Goal: Task Accomplishment & Management: Use online tool/utility

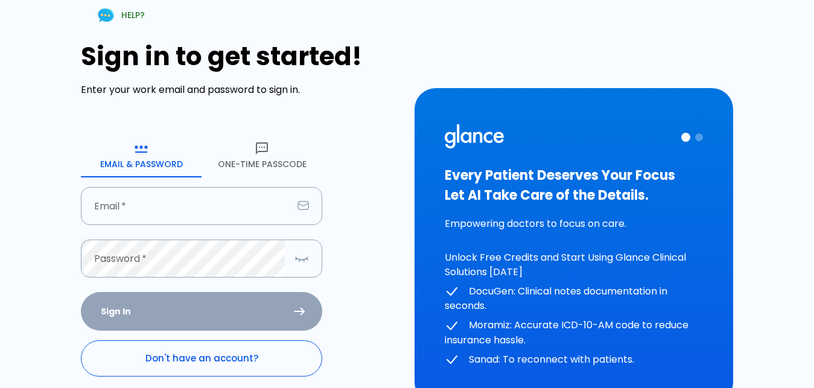
click at [236, 355] on link "Don't have an account?" at bounding box center [201, 358] width 241 height 36
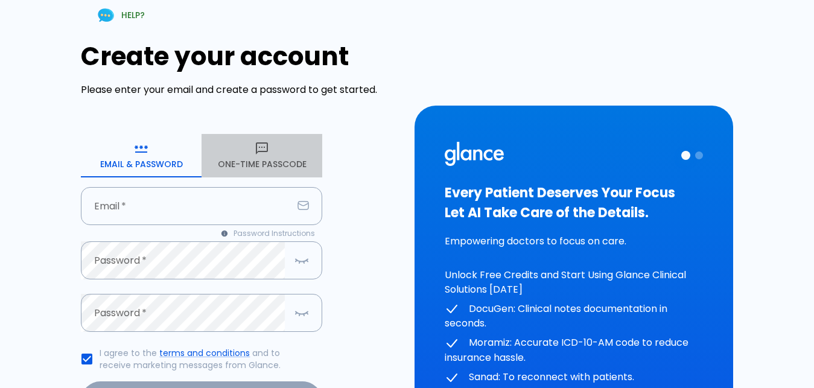
click at [262, 153] on icon "button" at bounding box center [262, 148] width 14 height 14
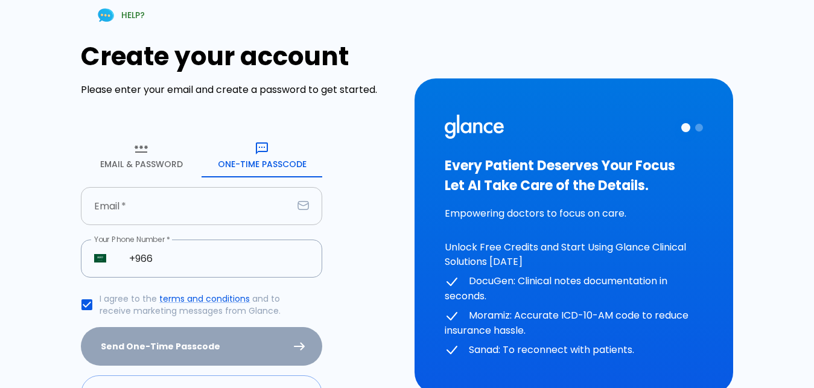
click at [186, 220] on input "text" at bounding box center [187, 206] width 212 height 38
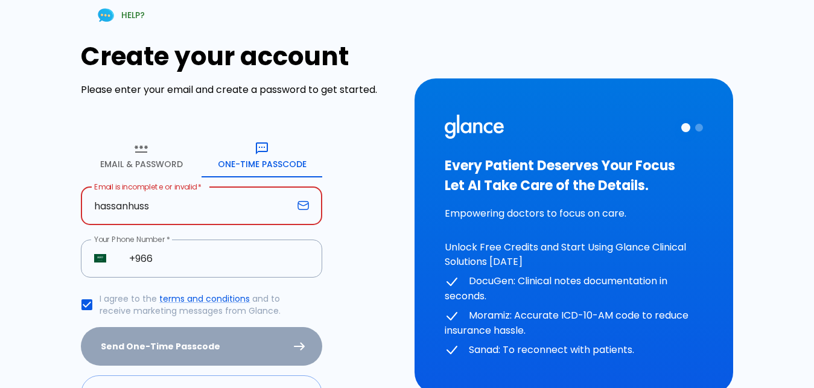
click at [74, 153] on div "HELP? Create your account Please enter your email and create a password to get …" at bounding box center [232, 229] width 333 height 486
click at [180, 212] on input "hassanhuss" at bounding box center [187, 206] width 212 height 38
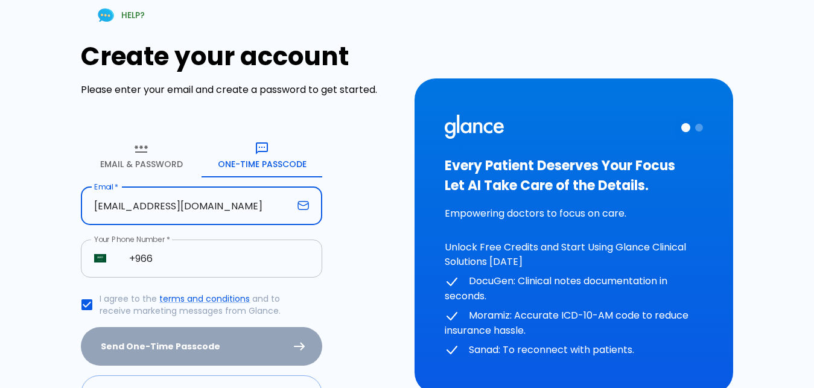
type input "[EMAIL_ADDRESS][DOMAIN_NAME]"
click at [184, 272] on input "+966" at bounding box center [219, 258] width 206 height 38
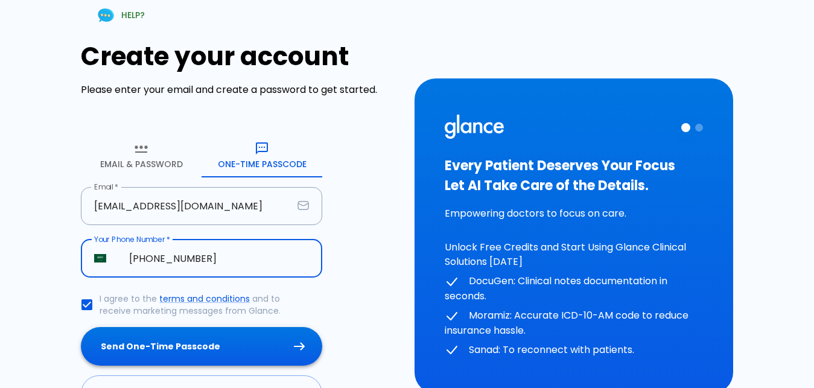
type input "[PHONE_NUMBER]"
click at [158, 357] on button "Send One-Time Passcode" at bounding box center [201, 346] width 241 height 39
click at [158, 357] on div "Send One-Time Passcode" at bounding box center [201, 346] width 241 height 39
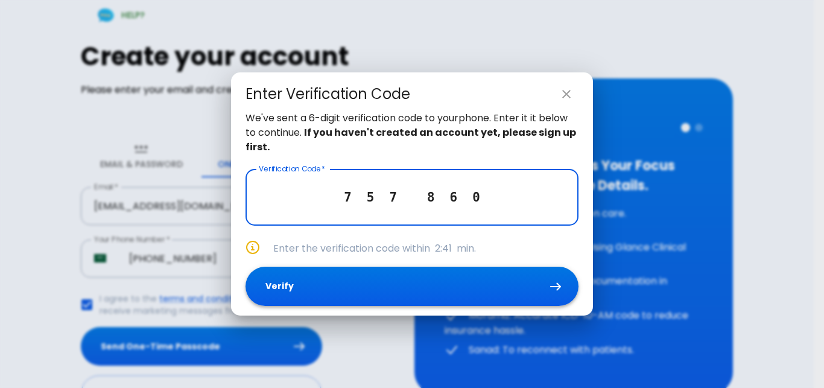
type input "7 5 7 8 6 0"
click at [369, 273] on button "Verify" at bounding box center [412, 286] width 333 height 39
click at [369, 273] on div "We've sent a 6-digit verification code to your phone . Enter it it below to con…" at bounding box center [412, 213] width 362 height 204
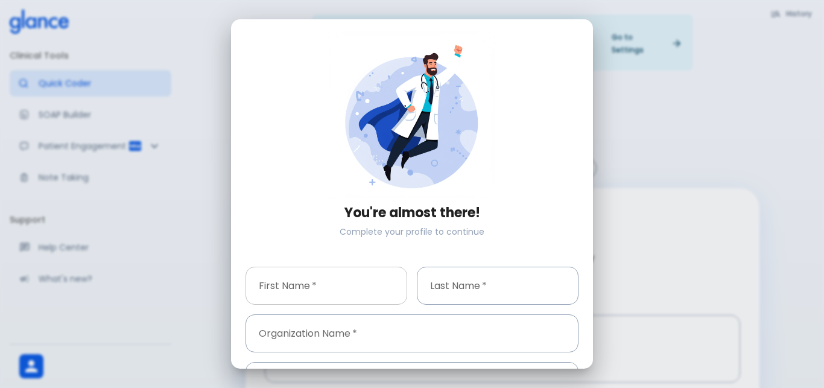
click at [318, 282] on input "text" at bounding box center [327, 286] width 162 height 38
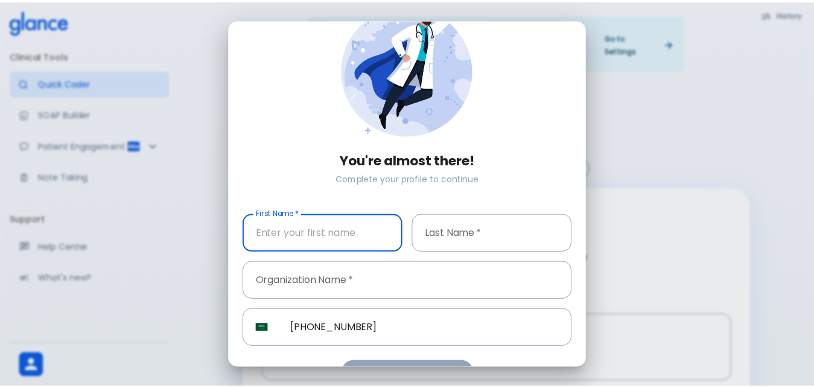
scroll to position [77, 0]
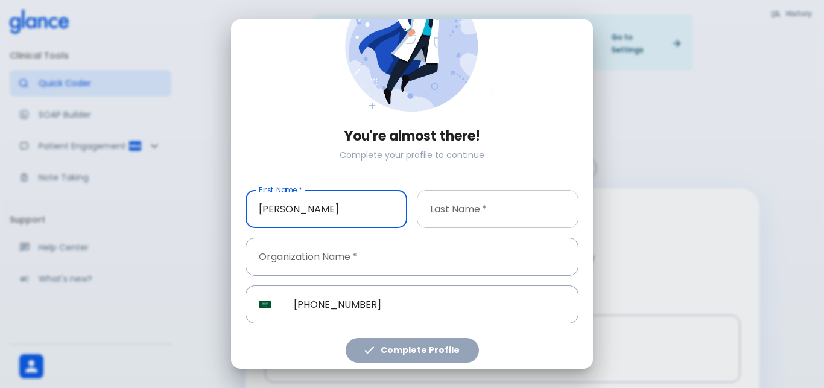
type input "[PERSON_NAME]"
click at [496, 205] on input "text" at bounding box center [498, 209] width 162 height 38
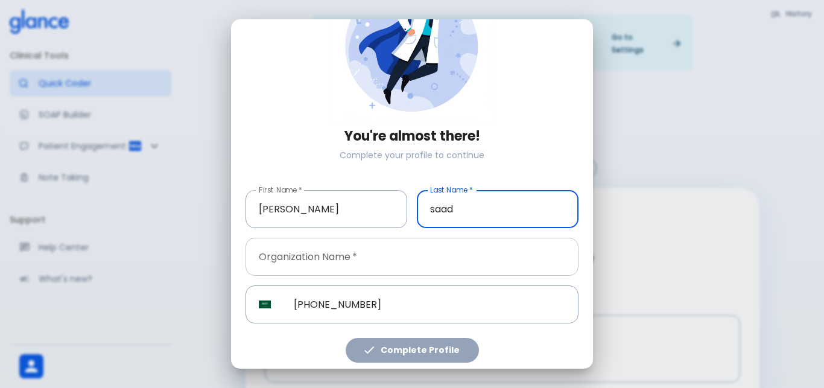
type input "saad"
click at [335, 252] on input "text" at bounding box center [412, 257] width 333 height 38
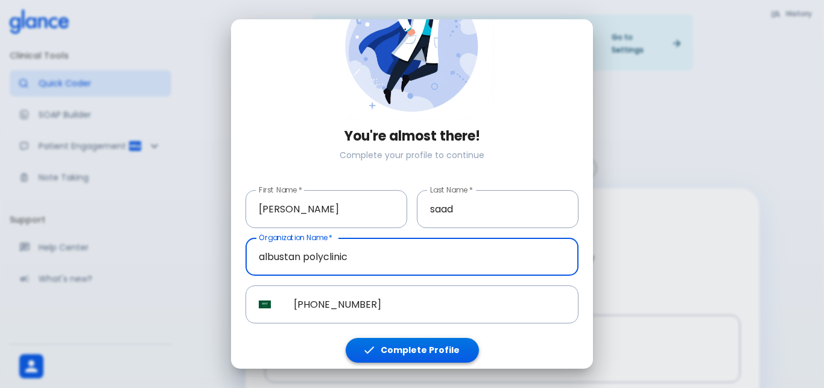
type input "albustan polyclinic"
click at [424, 354] on button "Complete Profile" at bounding box center [412, 350] width 133 height 25
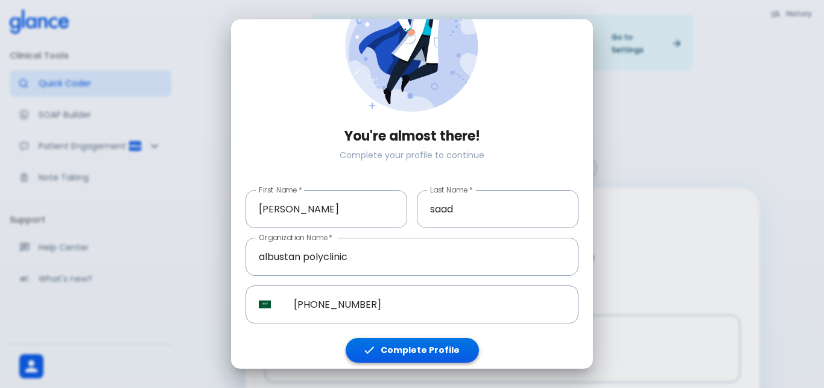
click at [424, 354] on button "Complete Profile" at bounding box center [412, 350] width 133 height 25
click at [425, 354] on button "Complete Profile" at bounding box center [412, 350] width 133 height 25
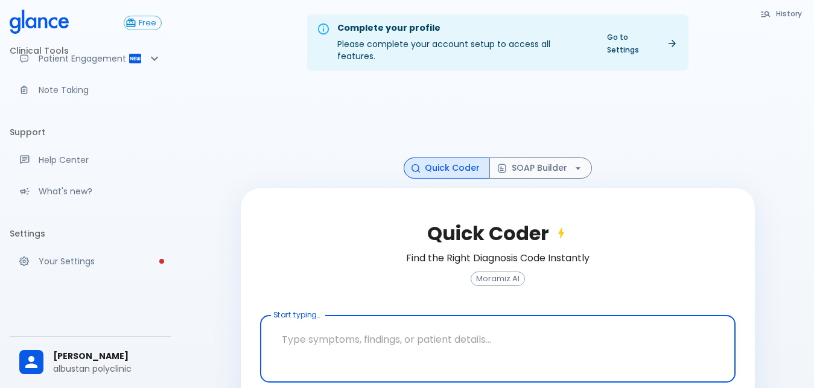
scroll to position [29, 0]
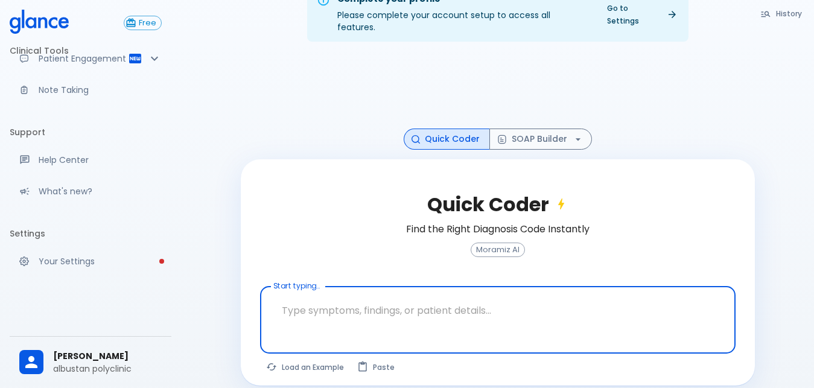
click at [465, 299] on textarea at bounding box center [497, 310] width 458 height 38
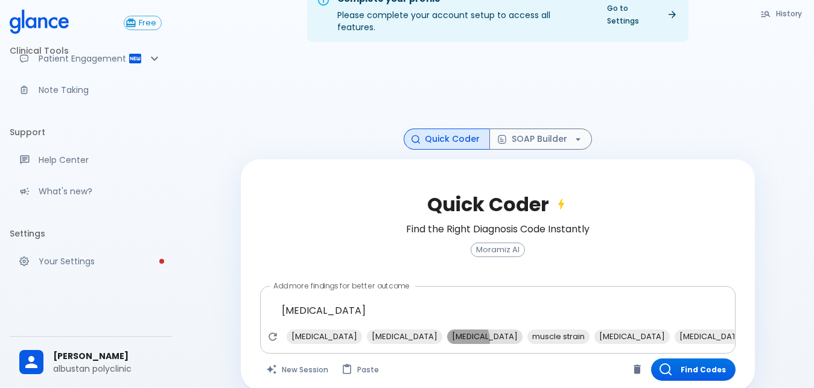
click at [447, 329] on span "[MEDICAL_DATA]" at bounding box center [484, 336] width 75 height 14
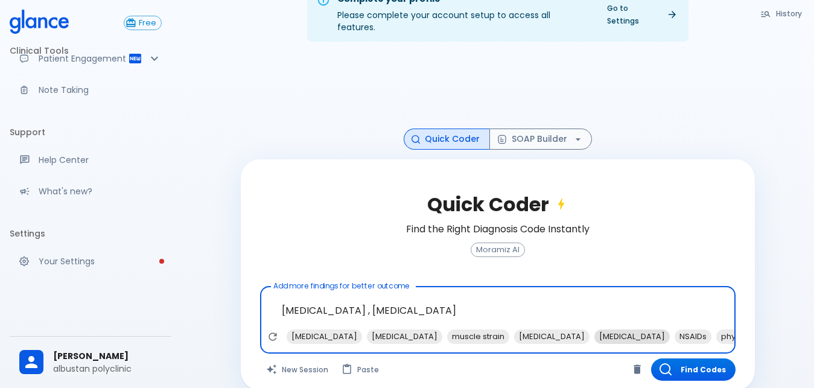
click at [594, 329] on span "[MEDICAL_DATA]" at bounding box center [631, 336] width 75 height 14
click at [594, 329] on span "NSAIDs" at bounding box center [612, 336] width 37 height 14
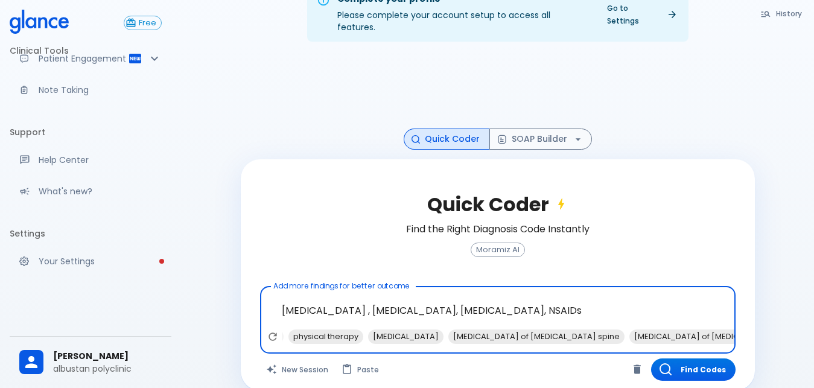
type textarea "[MEDICAL_DATA] , [MEDICAL_DATA], [MEDICAL_DATA], NSAIDs, x-ray of [MEDICAL_DATA…"
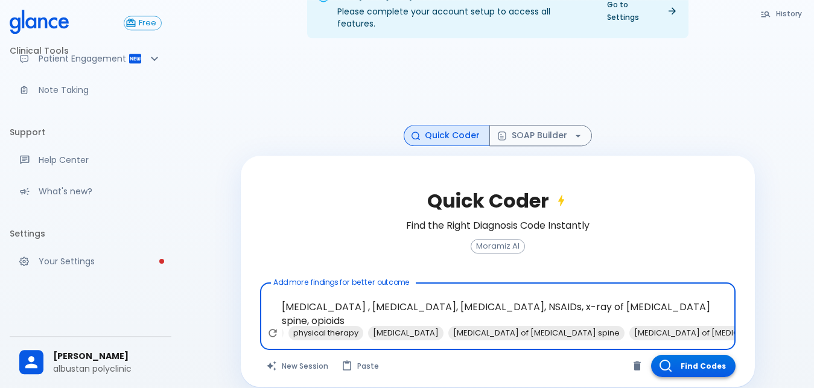
scroll to position [34, 0]
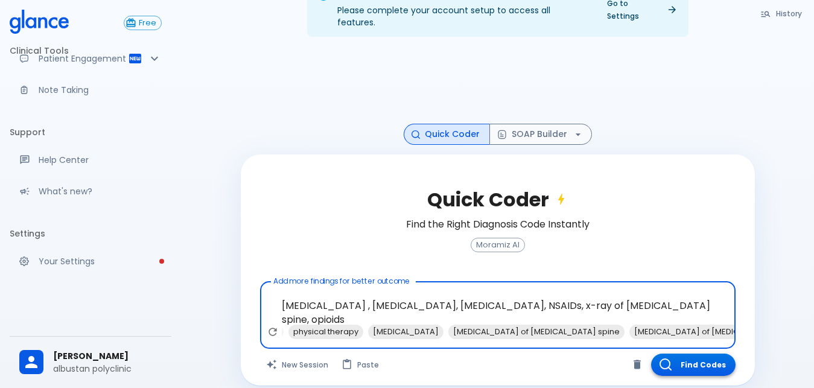
click at [676, 358] on button "Find Codes" at bounding box center [693, 364] width 84 height 22
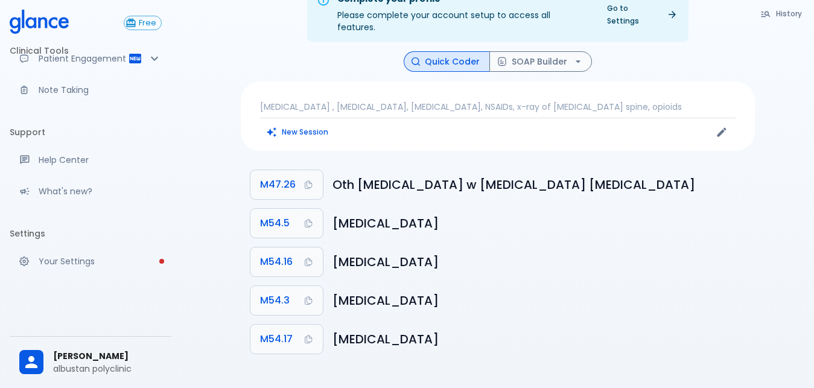
scroll to position [29, 0]
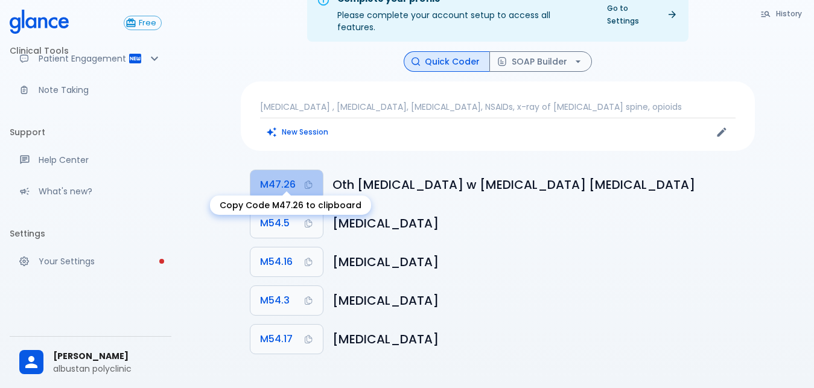
click at [279, 183] on button "M47.26" at bounding box center [286, 184] width 72 height 29
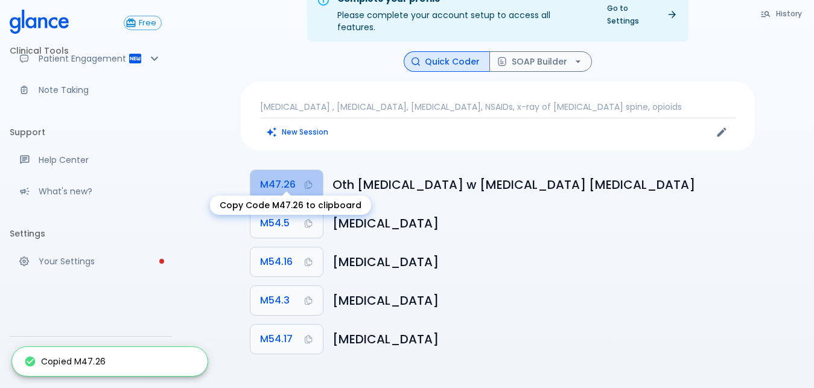
click at [277, 176] on span "M47.26" at bounding box center [278, 184] width 36 height 17
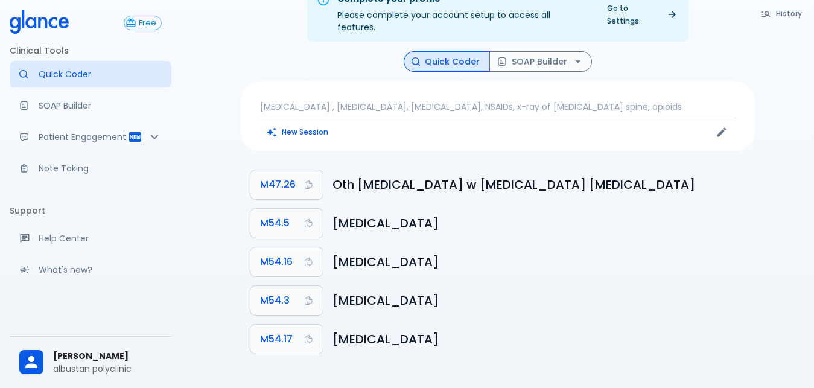
scroll to position [0, 0]
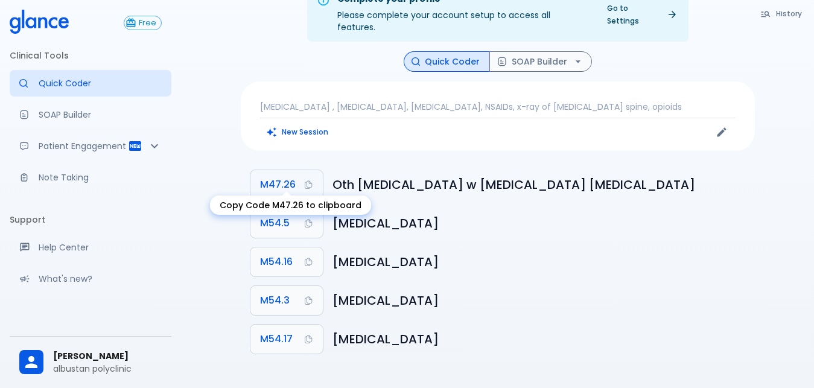
click at [289, 184] on button "M47.26" at bounding box center [286, 184] width 72 height 29
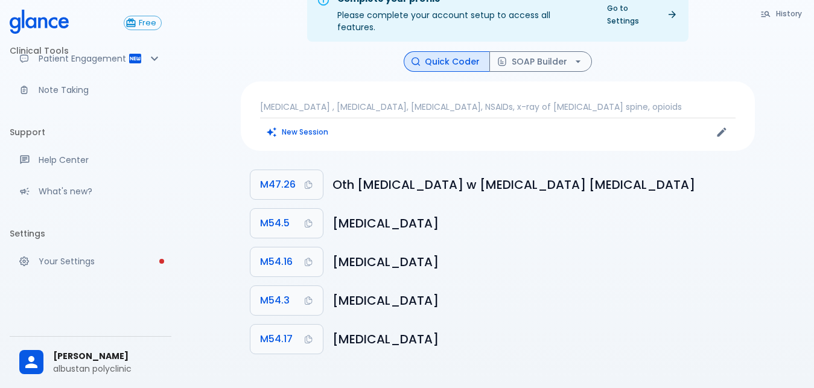
click at [76, 359] on span "[PERSON_NAME]" at bounding box center [107, 356] width 109 height 13
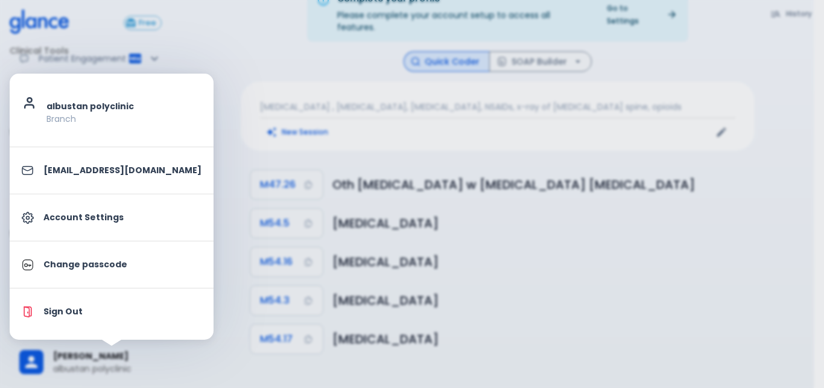
click at [82, 101] on p "albustan polyclinic" at bounding box center [123, 106] width 155 height 13
click at [273, 133] on div at bounding box center [412, 194] width 824 height 388
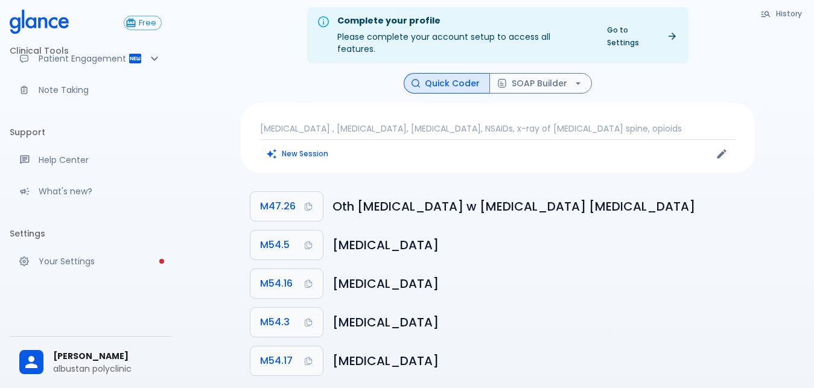
scroll to position [0, 0]
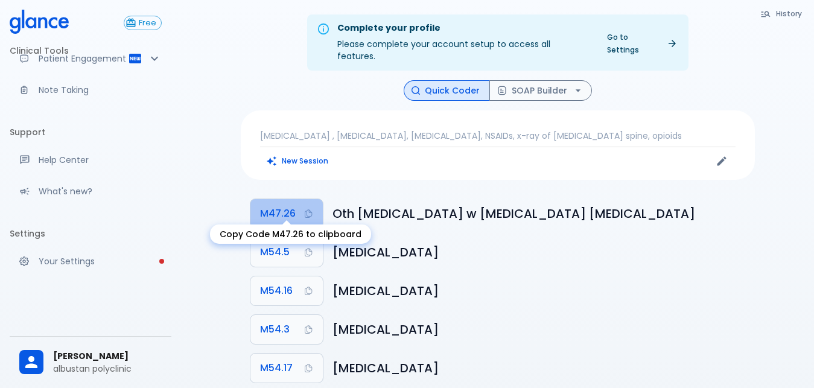
click at [287, 205] on span "M47.26" at bounding box center [278, 213] width 36 height 17
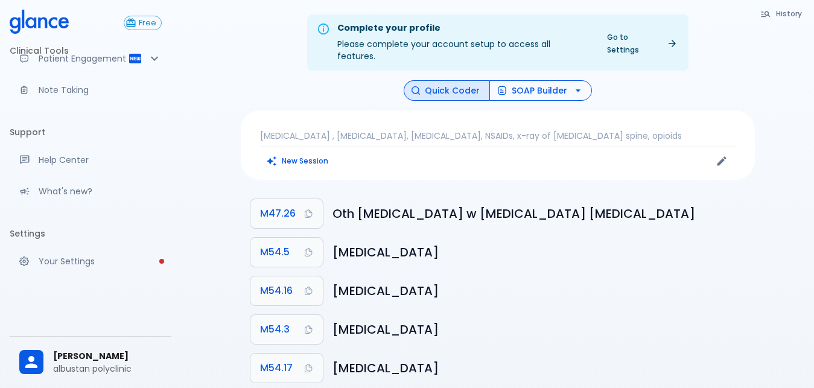
click at [498, 86] on icon "button" at bounding box center [502, 91] width 10 height 10
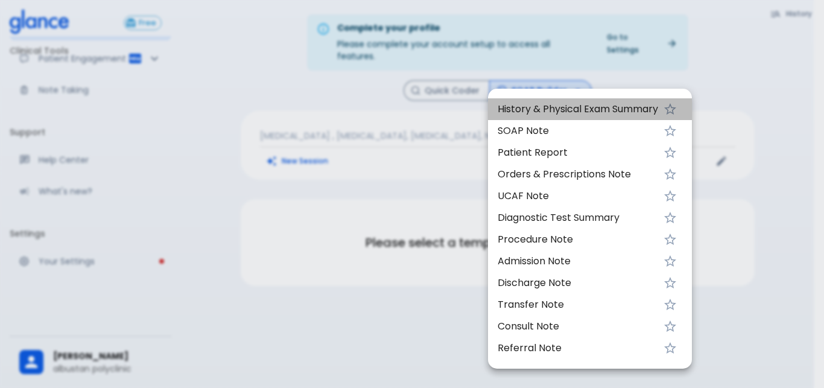
click at [506, 110] on span "History & Physical Exam Summary" at bounding box center [578, 109] width 160 height 14
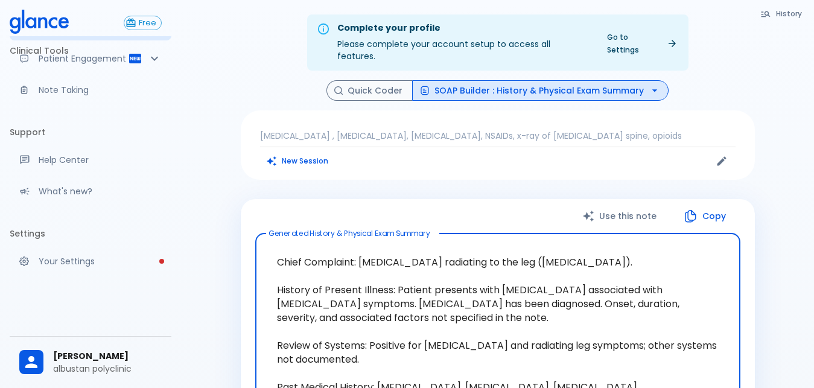
click at [719, 211] on button "Copy" at bounding box center [705, 216] width 69 height 25
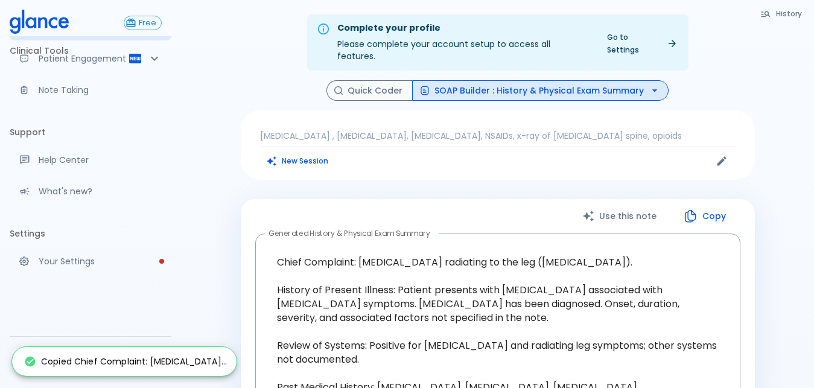
click at [629, 86] on button "SOAP Builder : History & Physical Exam Summary" at bounding box center [540, 90] width 256 height 21
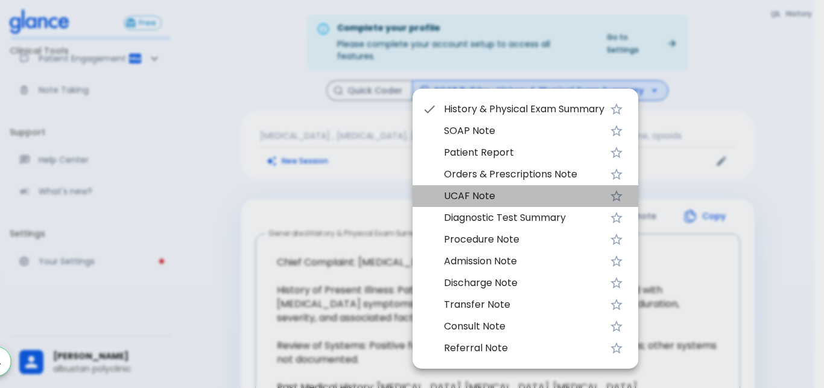
click at [502, 197] on span "UCAF Note" at bounding box center [524, 196] width 160 height 14
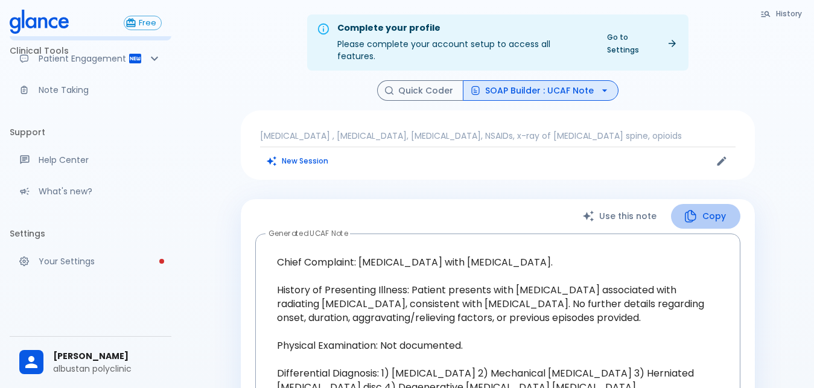
click at [730, 211] on button "Copy" at bounding box center [705, 216] width 69 height 25
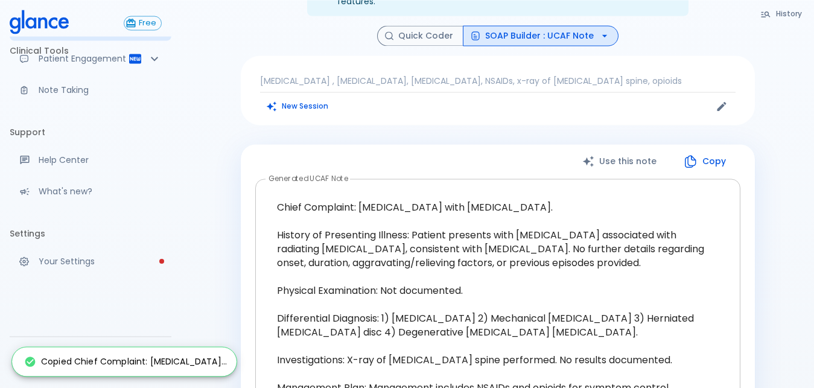
scroll to position [123, 0]
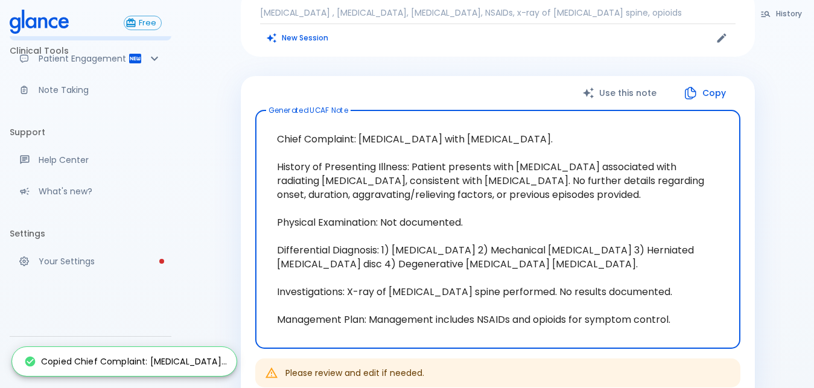
drag, startPoint x: 268, startPoint y: 131, endPoint x: 522, endPoint y: 141, distance: 253.6
click at [522, 141] on textarea "Chief Complaint: [MEDICAL_DATA] with [MEDICAL_DATA]. History of Presenting Illn…" at bounding box center [498, 229] width 468 height 218
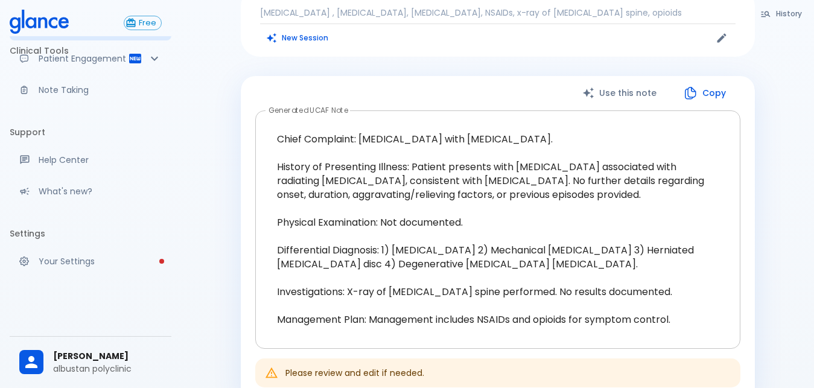
drag, startPoint x: 263, startPoint y: 153, endPoint x: 522, endPoint y: 211, distance: 265.8
click at [522, 211] on div "Chief Complaint: [MEDICAL_DATA] with [MEDICAL_DATA]. History of Presenting Illn…" at bounding box center [497, 229] width 485 height 238
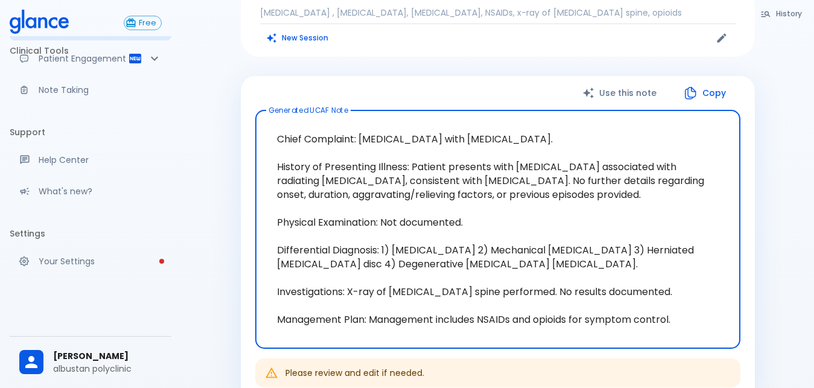
click at [438, 250] on textarea "Chief Complaint: [MEDICAL_DATA] with [MEDICAL_DATA]. History of Presenting Illn…" at bounding box center [498, 229] width 468 height 218
drag, startPoint x: 275, startPoint y: 156, endPoint x: 516, endPoint y: 193, distance: 243.5
click at [516, 193] on textarea "Chief Complaint: [MEDICAL_DATA] with [MEDICAL_DATA]. History of Presenting Illn…" at bounding box center [498, 229] width 468 height 218
click at [425, 233] on textarea "Chief Complaint: [MEDICAL_DATA] with [MEDICAL_DATA]. History of Presenting Illn…" at bounding box center [498, 229] width 468 height 218
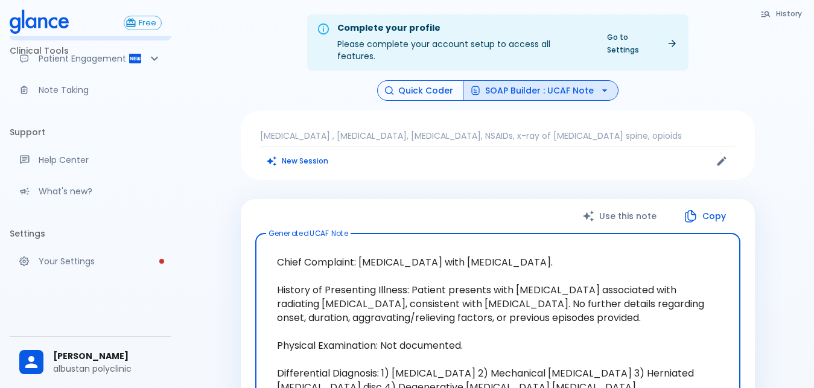
click at [431, 84] on button "Quick Coder" at bounding box center [420, 90] width 86 height 21
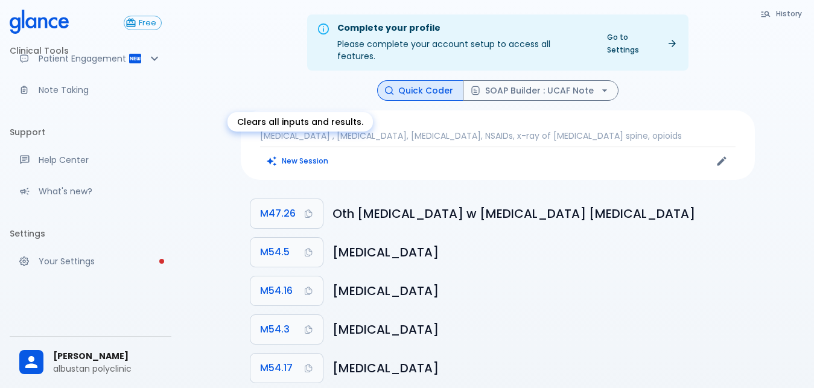
click at [302, 156] on button "New Session" at bounding box center [297, 160] width 75 height 17
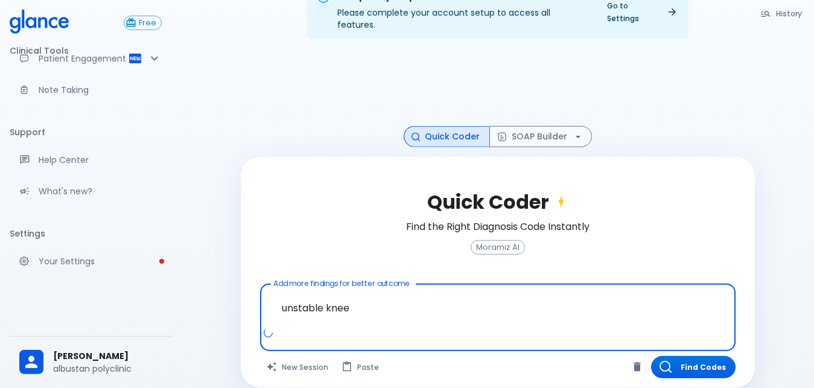
scroll to position [34, 0]
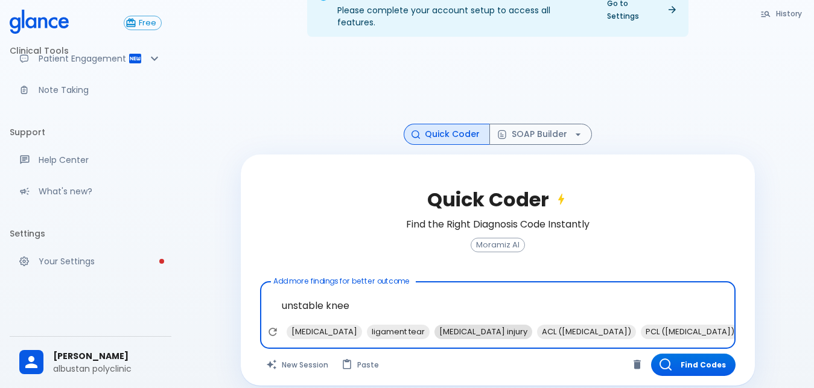
click at [453, 325] on span "[MEDICAL_DATA] injury" at bounding box center [483, 332] width 98 height 14
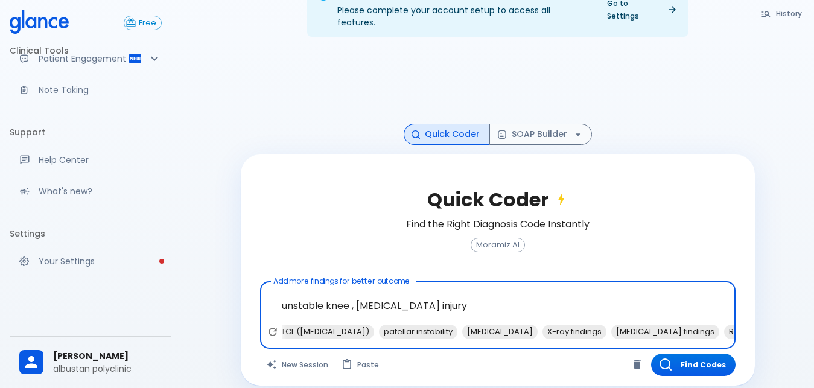
scroll to position [0, 502]
click at [504, 325] on span "[MEDICAL_DATA]" at bounding box center [466, 332] width 75 height 14
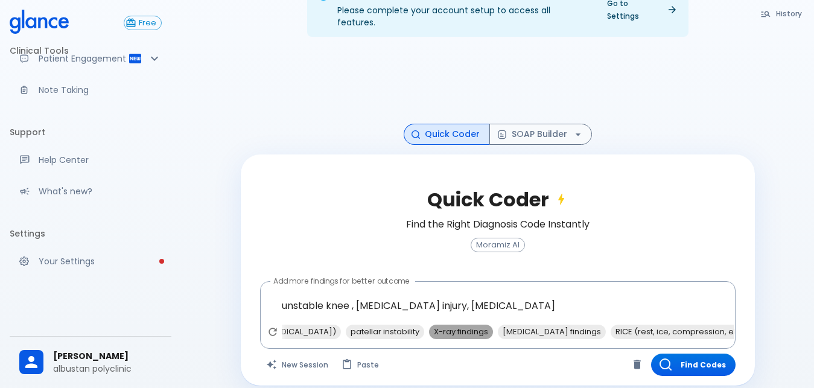
click at [493, 325] on span "X-ray findings" at bounding box center [461, 332] width 64 height 14
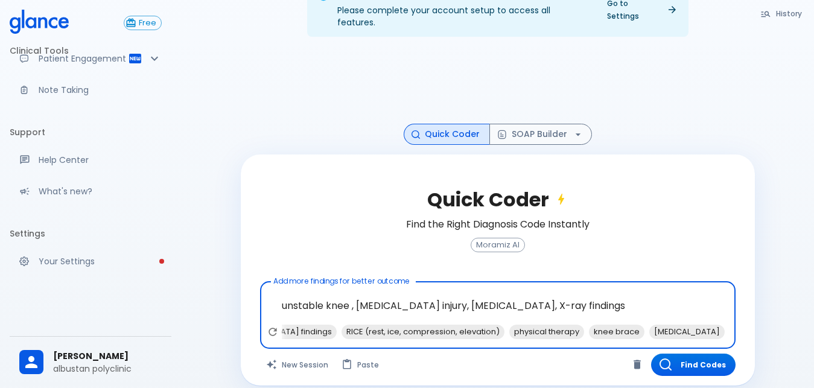
scroll to position [0, 776]
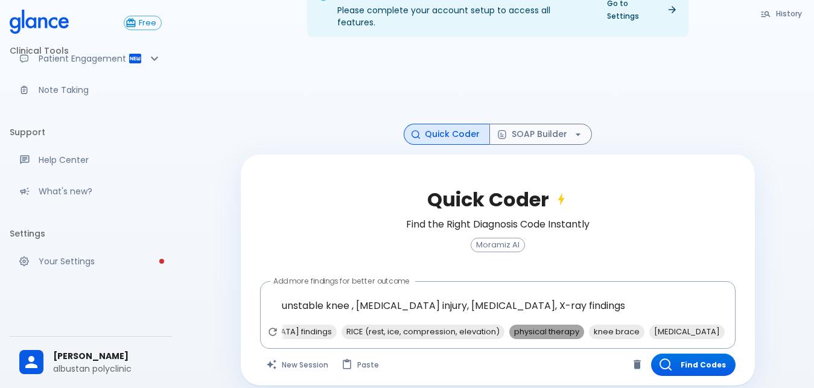
click at [580, 325] on span "physical therapy" at bounding box center [546, 332] width 75 height 14
type textarea "unstable knee , [MEDICAL_DATA] injury, [MEDICAL_DATA], X-ray findings, physical…"
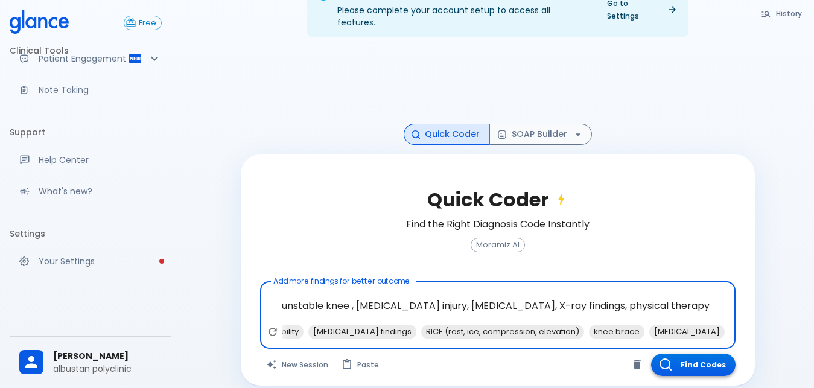
click at [717, 358] on button "Find Codes" at bounding box center [693, 364] width 84 height 22
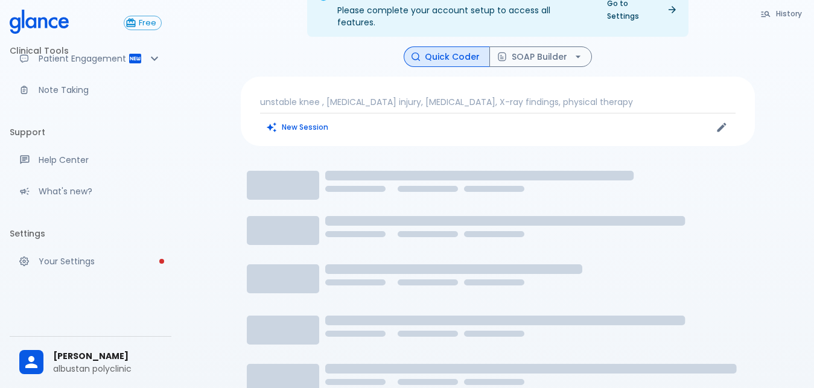
scroll to position [29, 0]
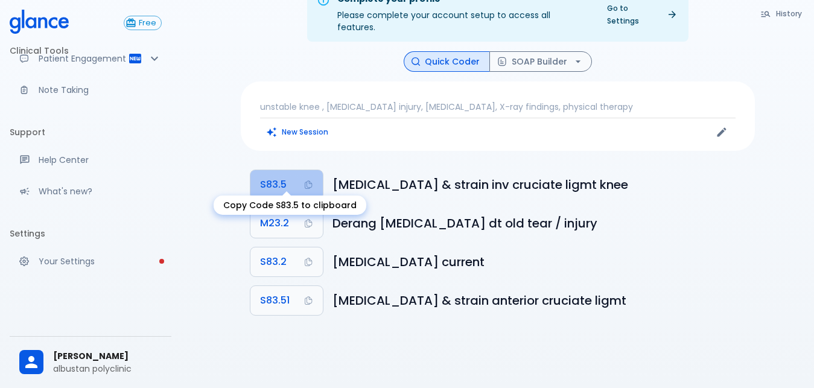
click at [262, 179] on span "S83.5" at bounding box center [273, 184] width 27 height 17
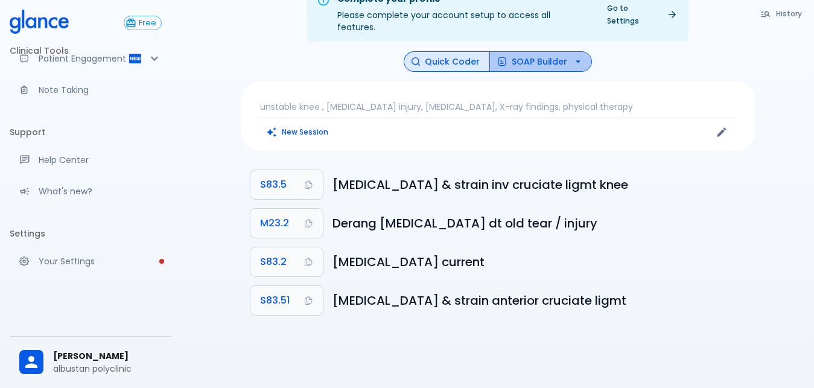
click at [559, 55] on button "SOAP Builder" at bounding box center [540, 61] width 103 height 21
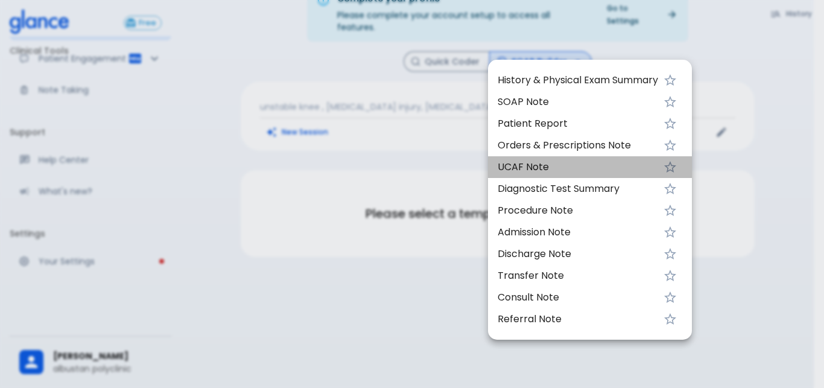
click at [546, 159] on li "UCAF Note" at bounding box center [590, 167] width 204 height 22
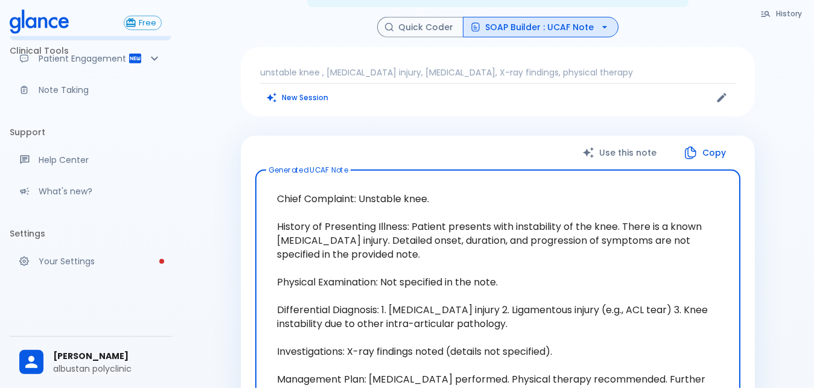
scroll to position [125, 0]
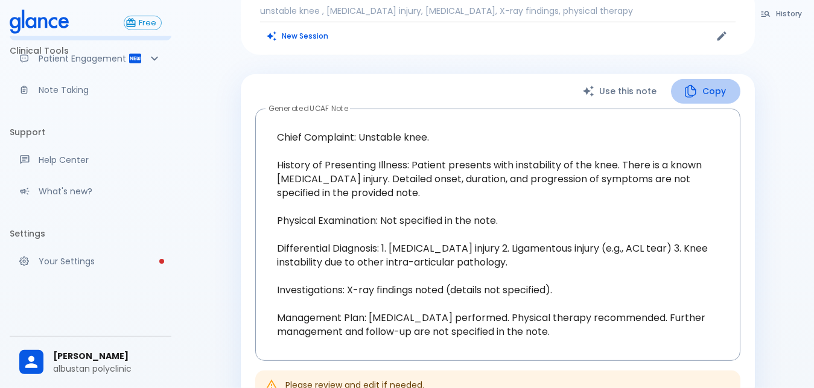
click at [707, 79] on button "Copy" at bounding box center [705, 91] width 69 height 25
click at [721, 83] on button "Copy" at bounding box center [705, 91] width 69 height 25
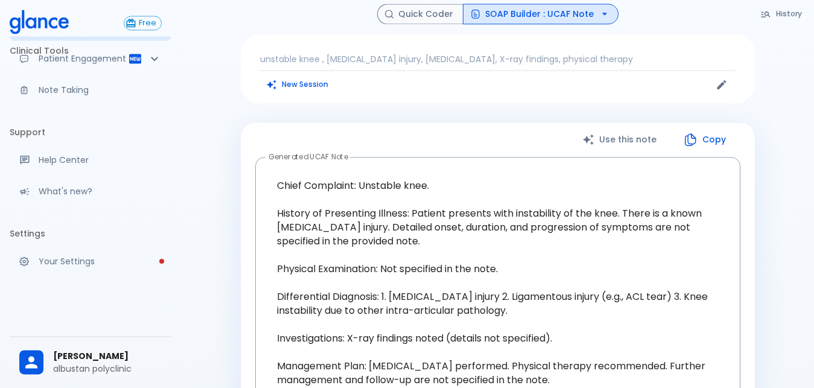
scroll to position [0, 0]
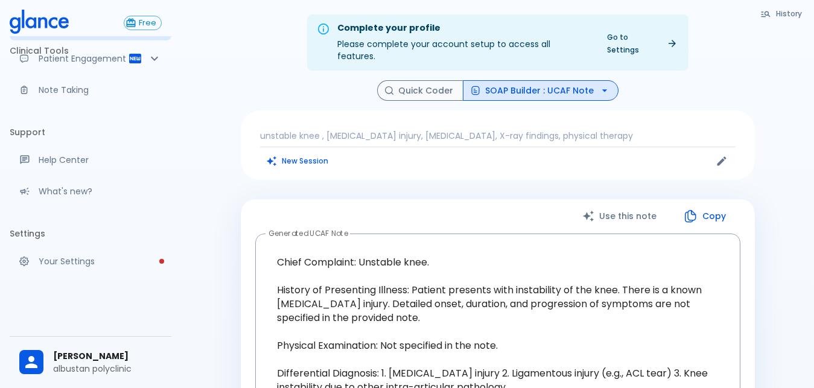
click at [21, 17] on icon at bounding box center [39, 22] width 59 height 24
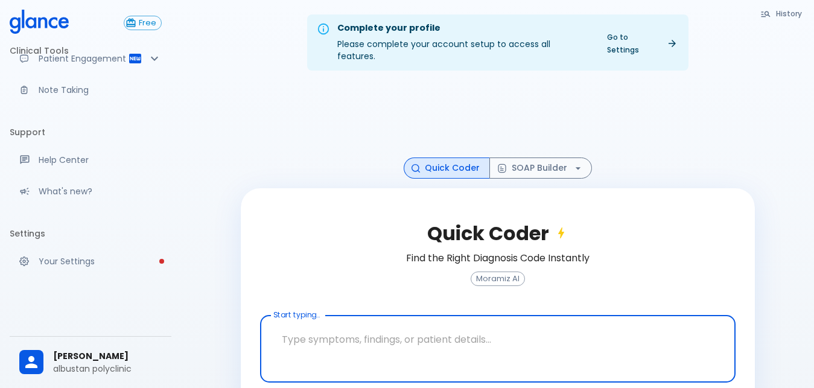
click at [645, 33] on link "Go to Settings" at bounding box center [642, 43] width 84 height 30
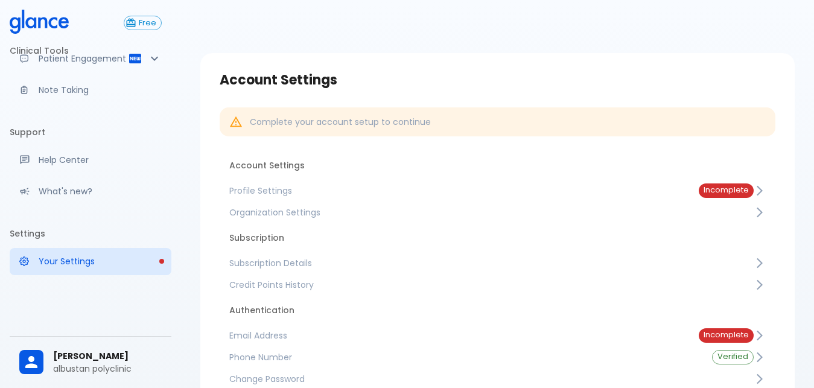
scroll to position [84, 0]
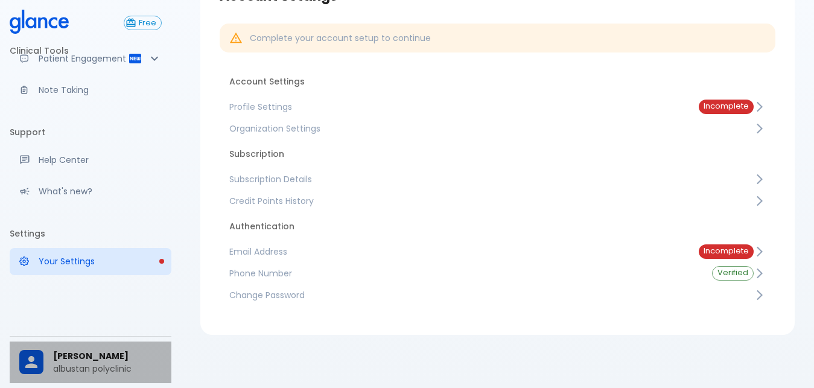
click at [80, 346] on div "[PERSON_NAME]" at bounding box center [91, 362] width 162 height 42
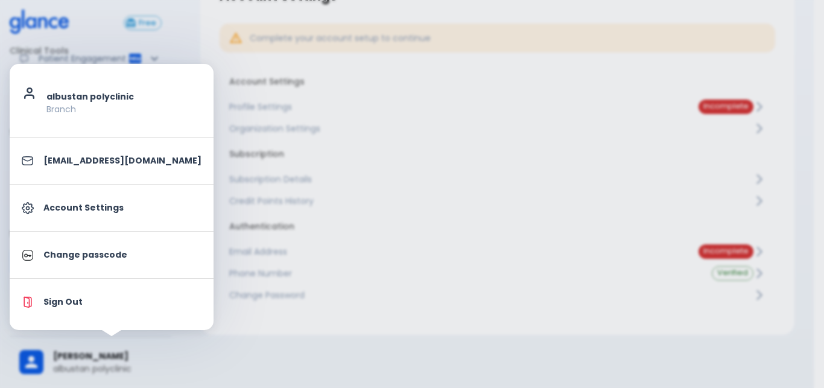
click at [115, 201] on p "Account Settings" at bounding box center [122, 207] width 158 height 13
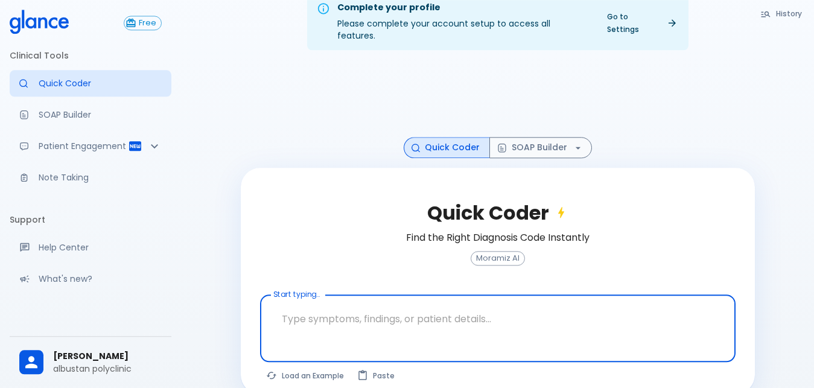
scroll to position [29, 0]
